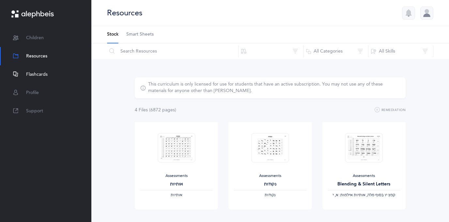
click at [32, 71] on span "Flashcards" at bounding box center [37, 74] width 22 height 7
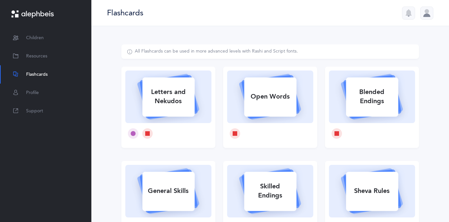
click at [167, 95] on div "Letters and Nekudos" at bounding box center [168, 97] width 52 height 26
select select
select select "single"
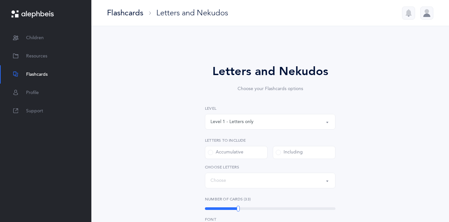
select select "27"
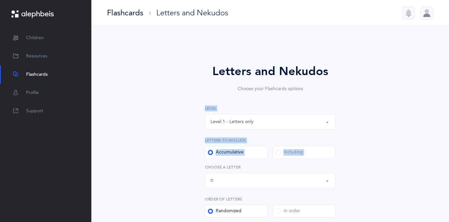
drag, startPoint x: 379, startPoint y: 163, endPoint x: 362, endPoint y: 148, distance: 22.7
click at [274, 163] on div "Level 1 - Letters only Level 2 - Nekudos only Level 3 - Letters and Nekudos Lev…" at bounding box center [270, 161] width 130 height 112
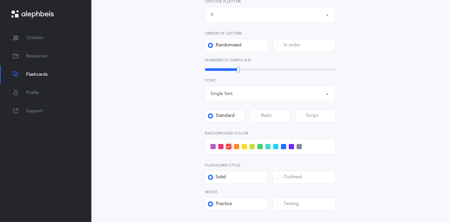
scroll to position [167, 0]
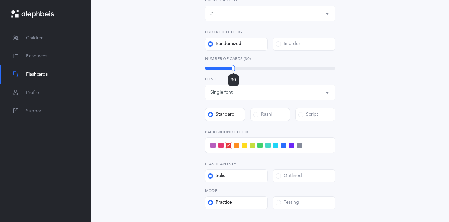
drag, startPoint x: 237, startPoint y: 67, endPoint x: 233, endPoint y: 67, distance: 3.9
click at [233, 67] on div at bounding box center [233, 68] width 3 height 6
click at [235, 66] on div at bounding box center [235, 68] width 3 height 6
click at [221, 143] on span at bounding box center [220, 145] width 5 height 5
click at [0, 0] on input "checkbox" at bounding box center [0, 0] width 0 height 0
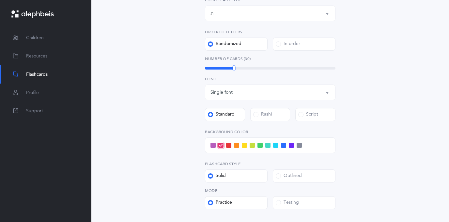
click at [286, 175] on div "Outlined" at bounding box center [289, 176] width 26 height 7
click at [0, 0] on input "Outlined" at bounding box center [0, 0] width 0 height 0
click at [282, 201] on div "Testing" at bounding box center [287, 202] width 23 height 7
click at [0, 0] on input "Testing" at bounding box center [0, 0] width 0 height 0
drag, startPoint x: 363, startPoint y: 213, endPoint x: 368, endPoint y: 193, distance: 20.9
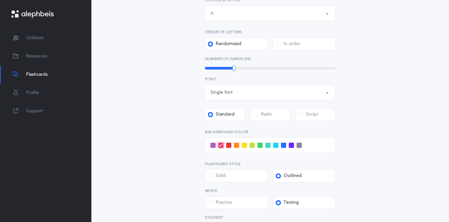
click at [368, 193] on div "Letters and Nekudos Choose your Flashcards options Level 1 - Letters only Level…" at bounding box center [270, 86] width 298 height 419
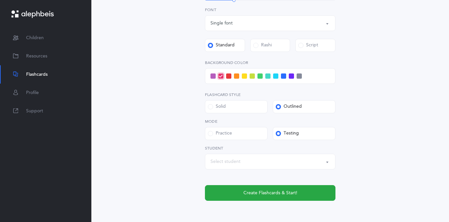
scroll to position [237, 0]
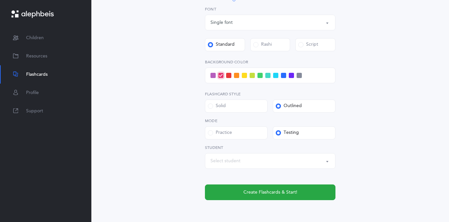
click at [274, 163] on div "Select student" at bounding box center [269, 160] width 119 height 11
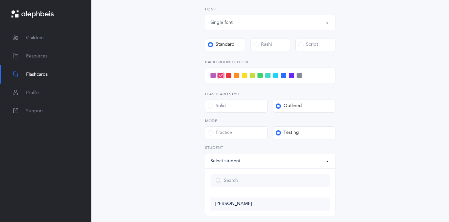
click at [235, 203] on span "[PERSON_NAME]" at bounding box center [233, 204] width 37 height 6
select select "14313"
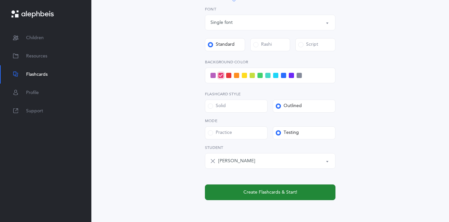
click at [258, 194] on span "Create Flashcards & Start!" at bounding box center [270, 192] width 54 height 7
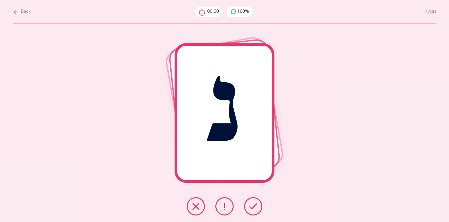
scroll to position [0, 0]
click at [253, 207] on icon at bounding box center [253, 206] width 8 height 8
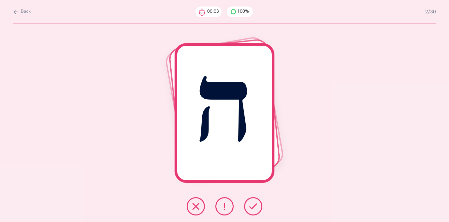
click at [253, 207] on icon at bounding box center [253, 206] width 8 height 8
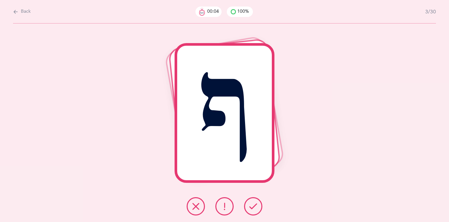
click at [253, 207] on icon at bounding box center [253, 206] width 8 height 8
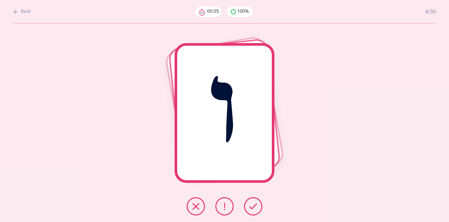
click at [252, 206] on icon at bounding box center [253, 206] width 8 height 8
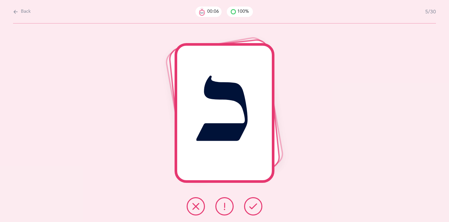
click at [252, 206] on icon at bounding box center [253, 206] width 8 height 8
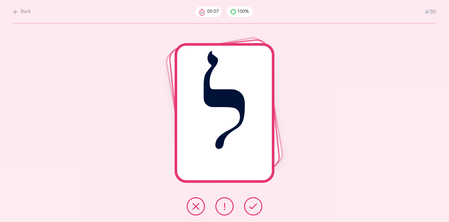
click at [252, 206] on icon at bounding box center [253, 206] width 8 height 8
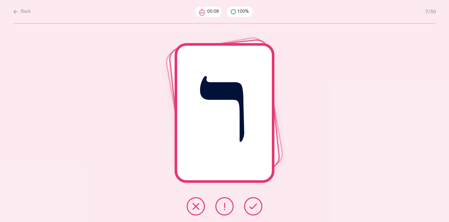
click at [252, 206] on icon at bounding box center [253, 206] width 8 height 8
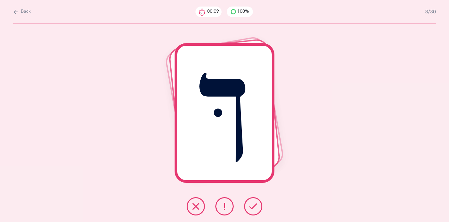
click at [252, 206] on icon at bounding box center [253, 206] width 8 height 8
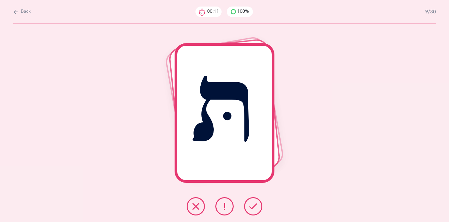
click at [253, 206] on icon at bounding box center [253, 206] width 8 height 8
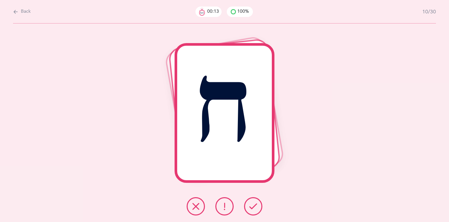
click at [253, 205] on icon at bounding box center [253, 206] width 8 height 8
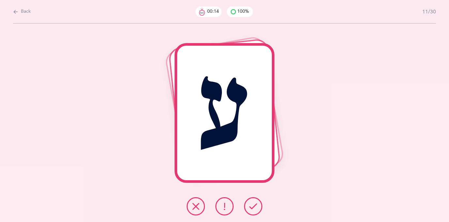
click at [253, 205] on icon at bounding box center [253, 206] width 8 height 8
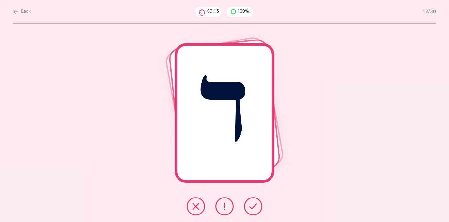
click at [253, 205] on icon at bounding box center [253, 206] width 8 height 8
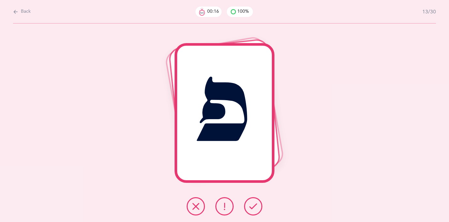
click at [253, 204] on icon at bounding box center [253, 206] width 8 height 8
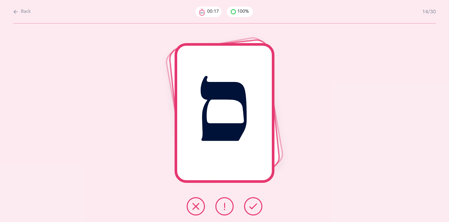
click at [253, 204] on icon at bounding box center [253, 206] width 8 height 8
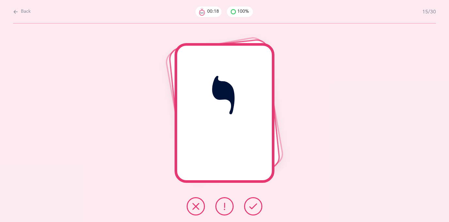
click at [253, 204] on icon at bounding box center [253, 206] width 8 height 8
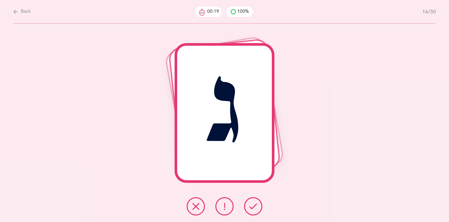
click at [253, 204] on icon at bounding box center [253, 206] width 8 height 8
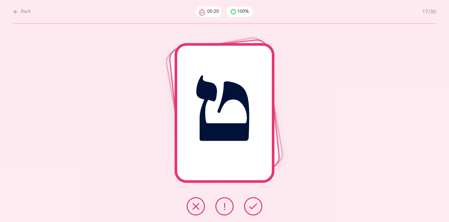
click at [254, 203] on icon at bounding box center [253, 206] width 8 height 8
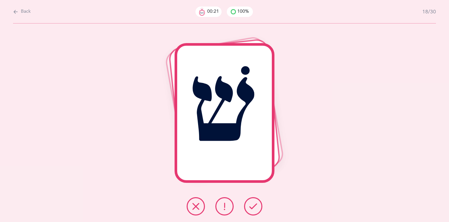
click at [254, 203] on icon at bounding box center [253, 206] width 8 height 8
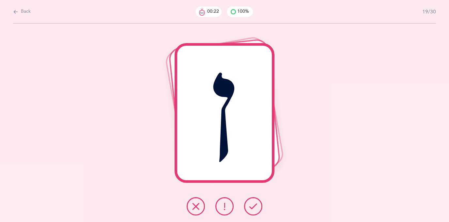
click at [254, 203] on icon at bounding box center [253, 206] width 8 height 8
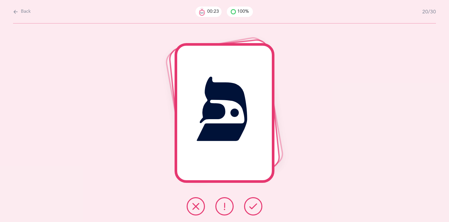
click at [254, 203] on icon at bounding box center [253, 206] width 8 height 8
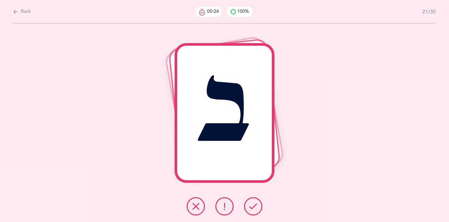
click at [253, 202] on button at bounding box center [253, 206] width 18 height 18
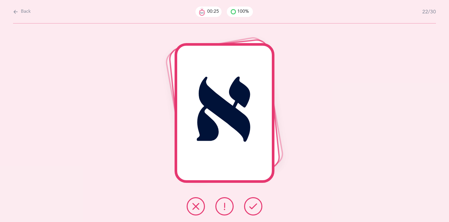
click at [253, 201] on button at bounding box center [253, 206] width 18 height 18
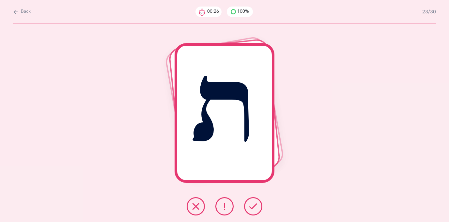
click at [253, 201] on button at bounding box center [253, 206] width 18 height 18
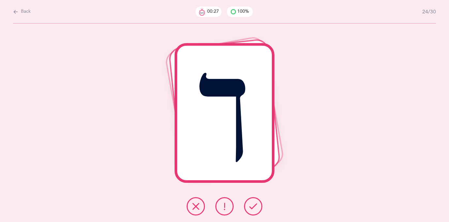
click at [253, 201] on button at bounding box center [253, 206] width 18 height 18
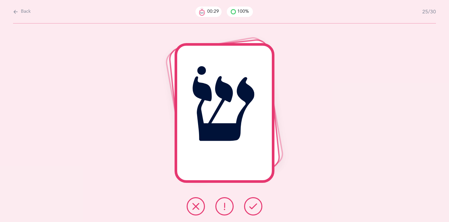
click at [253, 201] on button at bounding box center [253, 206] width 18 height 18
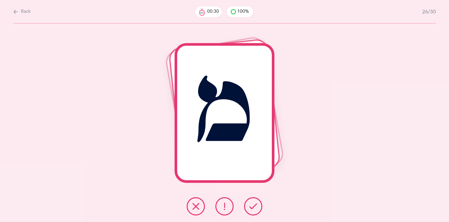
click at [253, 200] on button at bounding box center [253, 206] width 18 height 18
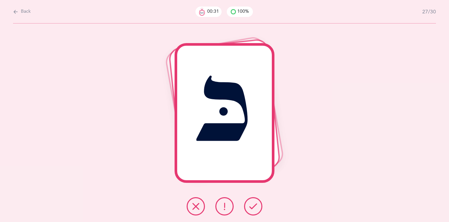
click at [253, 200] on button at bounding box center [253, 206] width 18 height 18
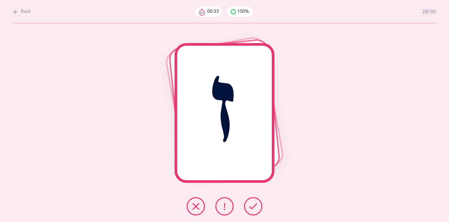
click at [253, 200] on button at bounding box center [253, 206] width 18 height 18
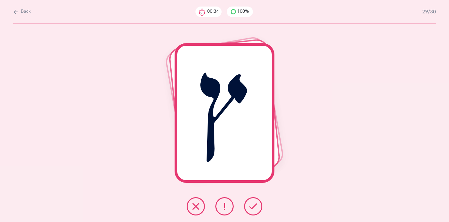
click at [253, 200] on button at bounding box center [253, 206] width 18 height 18
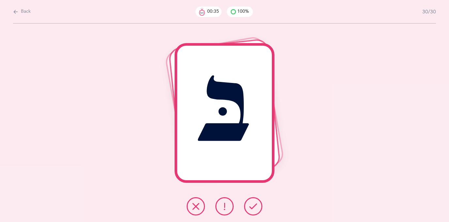
click at [253, 200] on button at bounding box center [253, 206] width 18 height 18
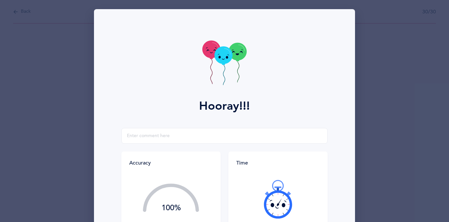
click at [253, 200] on div at bounding box center [278, 199] width 84 height 55
drag, startPoint x: 325, startPoint y: 176, endPoint x: 329, endPoint y: 154, distance: 22.2
click at [334, 149] on div "Accuracy 100% You got 30/30 right! Great Job! You are an accurate reader! Time …" at bounding box center [224, 188] width 253 height 121
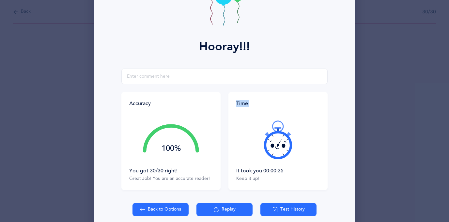
scroll to position [61, 0]
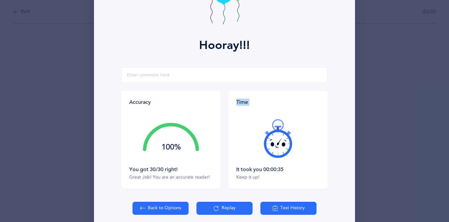
click at [171, 207] on button "Back to Options" at bounding box center [160, 208] width 56 height 13
select select "27"
select select "single"
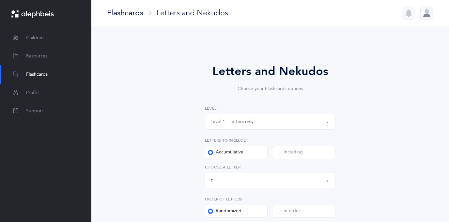
click at [314, 120] on div "Level 1 - Letters only" at bounding box center [269, 121] width 119 height 11
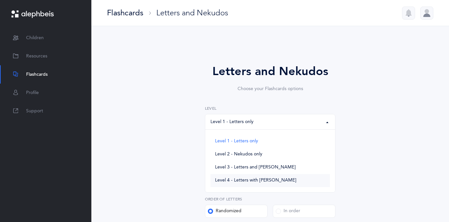
click at [268, 179] on span "Level 4 - Letters with [PERSON_NAME]" at bounding box center [255, 180] width 81 height 6
select select "4"
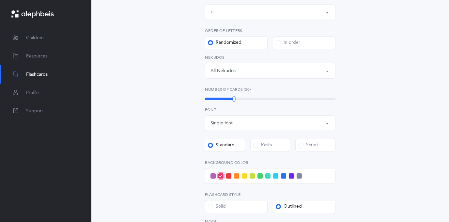
scroll to position [169, 0]
click at [220, 174] on icon at bounding box center [221, 176] width 4 height 4
click at [0, 0] on input "checkbox" at bounding box center [0, 0] width 0 height 0
click at [227, 176] on span at bounding box center [228, 175] width 5 height 5
click at [0, 0] on input "checkbox" at bounding box center [0, 0] width 0 height 0
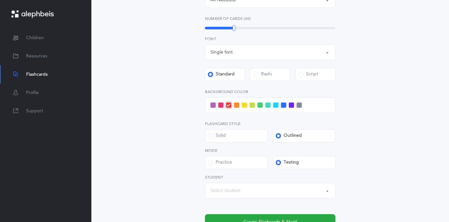
scroll to position [246, 0]
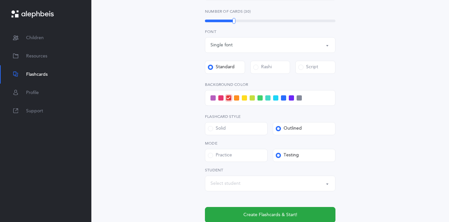
click at [239, 185] on div "Select student" at bounding box center [225, 183] width 30 height 7
click at [238, 164] on span "[PERSON_NAME]" at bounding box center [233, 163] width 37 height 6
select select "14313"
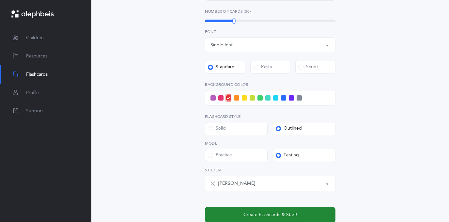
click at [248, 217] on span "Create Flashcards & Start!" at bounding box center [270, 214] width 54 height 7
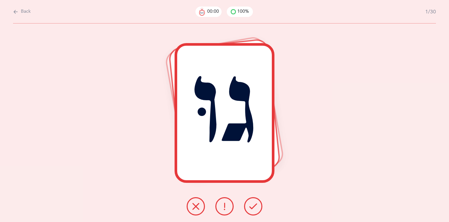
scroll to position [0, 0]
click at [254, 207] on icon at bounding box center [253, 206] width 8 height 8
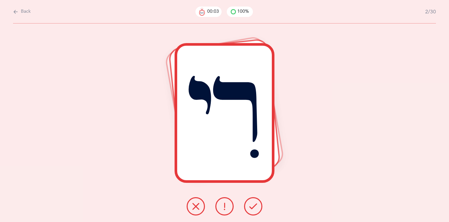
click at [254, 207] on icon at bounding box center [253, 206] width 8 height 8
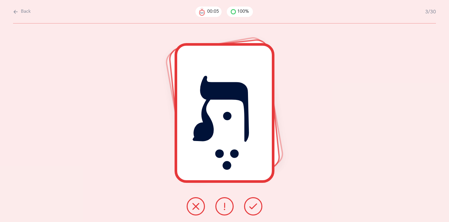
click at [255, 208] on icon at bounding box center [253, 206] width 8 height 8
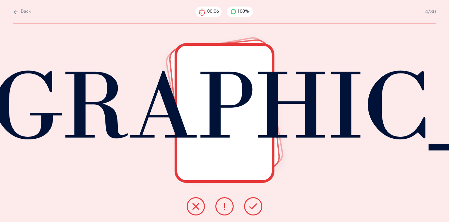
click at [254, 207] on icon at bounding box center [253, 206] width 8 height 8
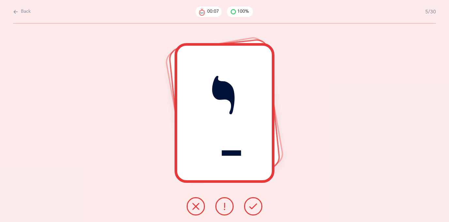
click at [254, 207] on icon at bounding box center [253, 206] width 8 height 8
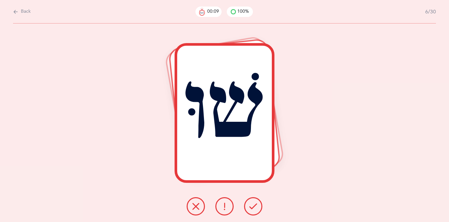
click at [254, 207] on icon at bounding box center [253, 206] width 8 height 8
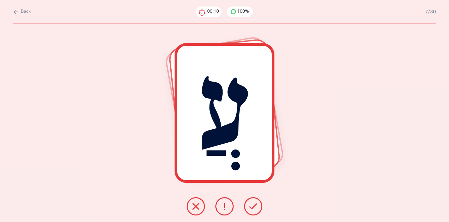
click at [254, 207] on icon at bounding box center [253, 206] width 8 height 8
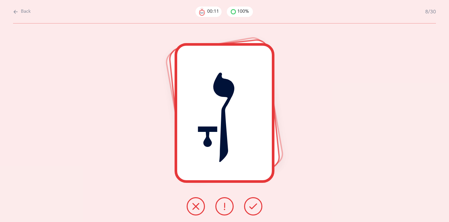
click at [254, 207] on icon at bounding box center [253, 206] width 8 height 8
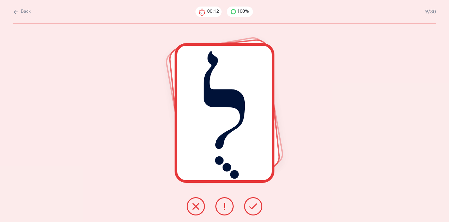
click at [254, 207] on icon at bounding box center [253, 206] width 8 height 8
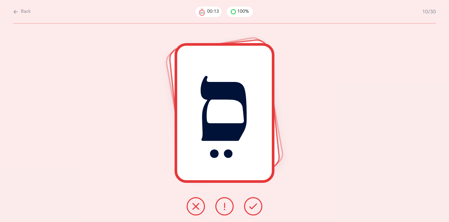
click at [255, 207] on icon at bounding box center [253, 206] width 8 height 8
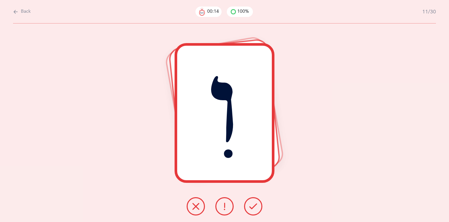
click at [255, 208] on icon at bounding box center [253, 206] width 8 height 8
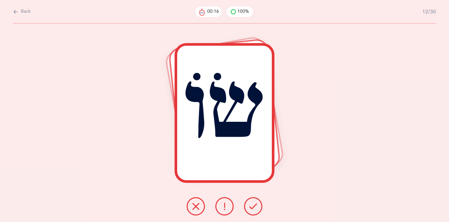
click at [255, 208] on icon at bounding box center [253, 206] width 8 height 8
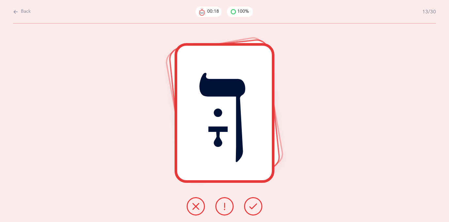
click at [256, 208] on icon at bounding box center [253, 206] width 8 height 8
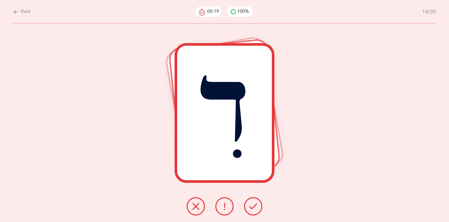
click at [256, 208] on icon at bounding box center [253, 206] width 8 height 8
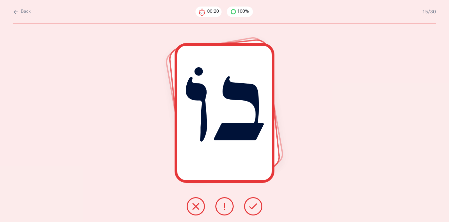
click at [256, 209] on icon at bounding box center [253, 206] width 8 height 8
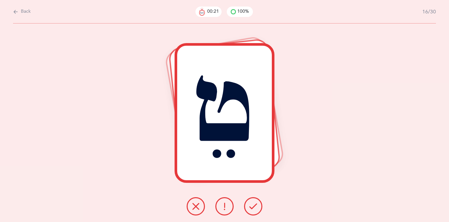
click at [255, 208] on icon at bounding box center [253, 206] width 8 height 8
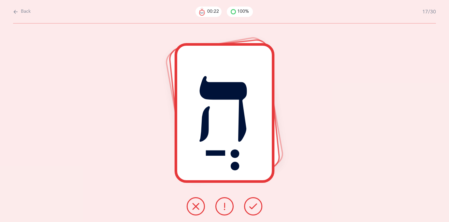
click at [256, 208] on icon at bounding box center [253, 206] width 8 height 8
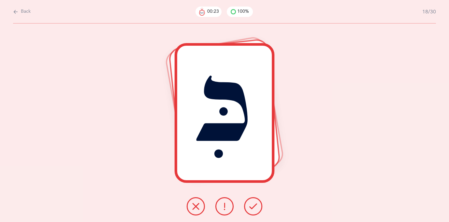
click at [256, 209] on icon at bounding box center [253, 206] width 8 height 8
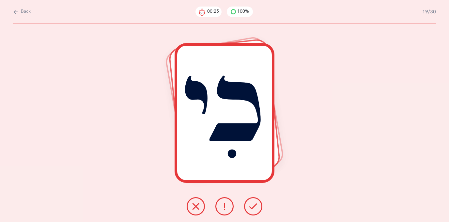
click at [257, 209] on button at bounding box center [253, 206] width 18 height 18
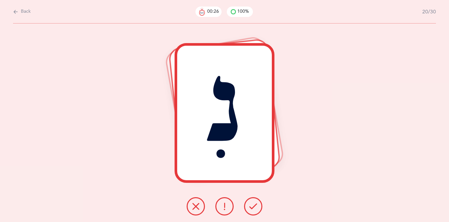
click at [255, 208] on icon at bounding box center [253, 206] width 8 height 8
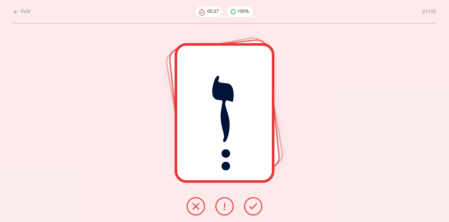
click at [256, 209] on icon at bounding box center [253, 206] width 8 height 8
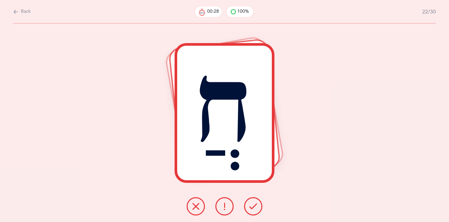
click at [256, 208] on icon at bounding box center [253, 206] width 8 height 8
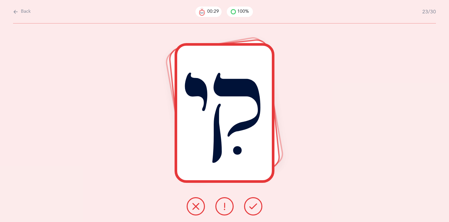
click at [257, 209] on button at bounding box center [253, 206] width 18 height 18
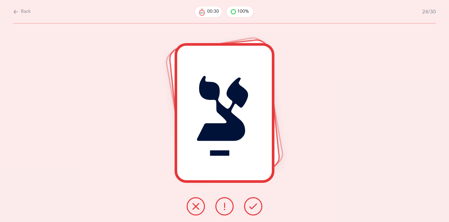
click at [258, 210] on button at bounding box center [253, 206] width 18 height 18
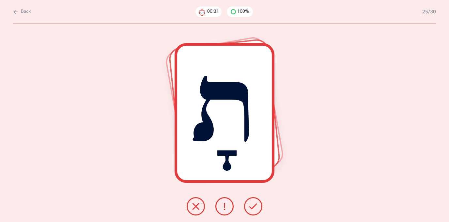
click at [258, 211] on button at bounding box center [253, 206] width 18 height 18
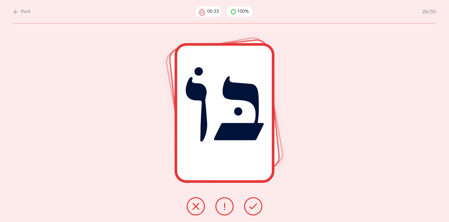
click at [259, 211] on button at bounding box center [253, 206] width 18 height 18
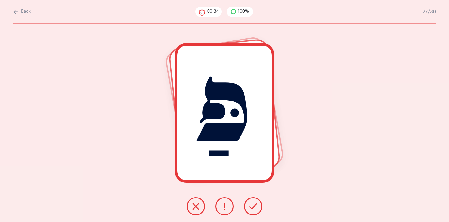
click at [258, 211] on button at bounding box center [253, 206] width 18 height 18
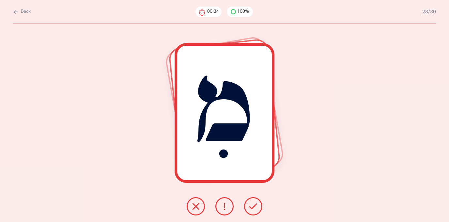
click at [258, 210] on button at bounding box center [253, 206] width 18 height 18
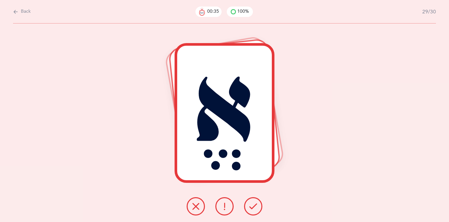
click at [258, 210] on button at bounding box center [253, 206] width 18 height 18
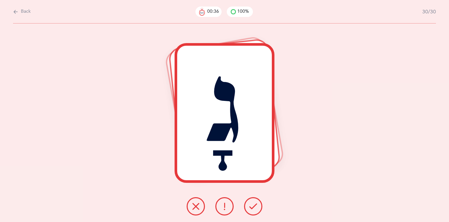
click at [258, 210] on button at bounding box center [253, 206] width 18 height 18
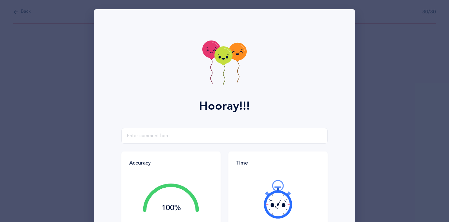
click at [340, 194] on div "Accuracy 100% You got 30/30 right! Great Job! You are an accurate reader! Time …" at bounding box center [224, 188] width 253 height 121
drag, startPoint x: 340, startPoint y: 191, endPoint x: 339, endPoint y: 177, distance: 14.1
click at [339, 177] on div "Accuracy 100% You got 30/30 right! Great Job! You are an accurate reader! Time …" at bounding box center [224, 188] width 253 height 121
drag, startPoint x: 373, startPoint y: 218, endPoint x: 369, endPoint y: 150, distance: 67.6
click at [369, 150] on div "Hooray!!! Accuracy 100% You got 30/30 right! Great Job! You are an accurate rea…" at bounding box center [224, 111] width 449 height 222
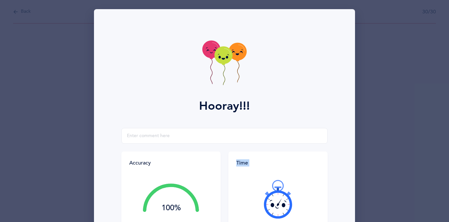
click at [369, 150] on div "Hooray!!! Accuracy 100% You got 30/30 right! Great Job! You are an accurate rea…" at bounding box center [224, 111] width 449 height 222
drag, startPoint x: 350, startPoint y: 189, endPoint x: 344, endPoint y: 127, distance: 61.9
click at [344, 127] on div "Hooray!!! Accuracy 100% You got 30/30 right! Great Job! You are an accurate rea…" at bounding box center [224, 155] width 261 height 292
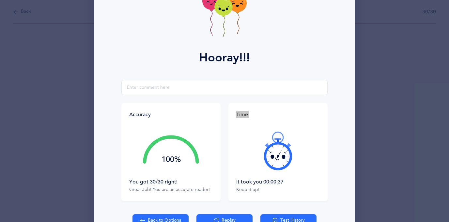
scroll to position [89, 0]
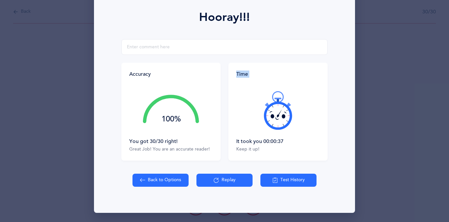
click at [166, 181] on button "Back to Options" at bounding box center [160, 180] width 56 height 13
select select "4"
select select "27"
select select "single"
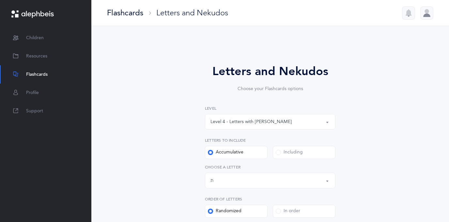
scroll to position [2, 0]
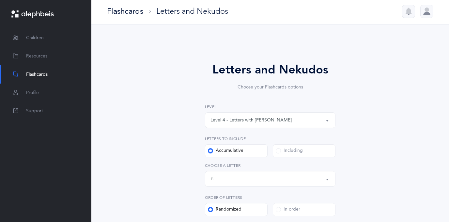
click at [324, 121] on div "Level 4 - Letters with [PERSON_NAME]" at bounding box center [269, 120] width 119 height 11
